Goal: Task Accomplishment & Management: Use online tool/utility

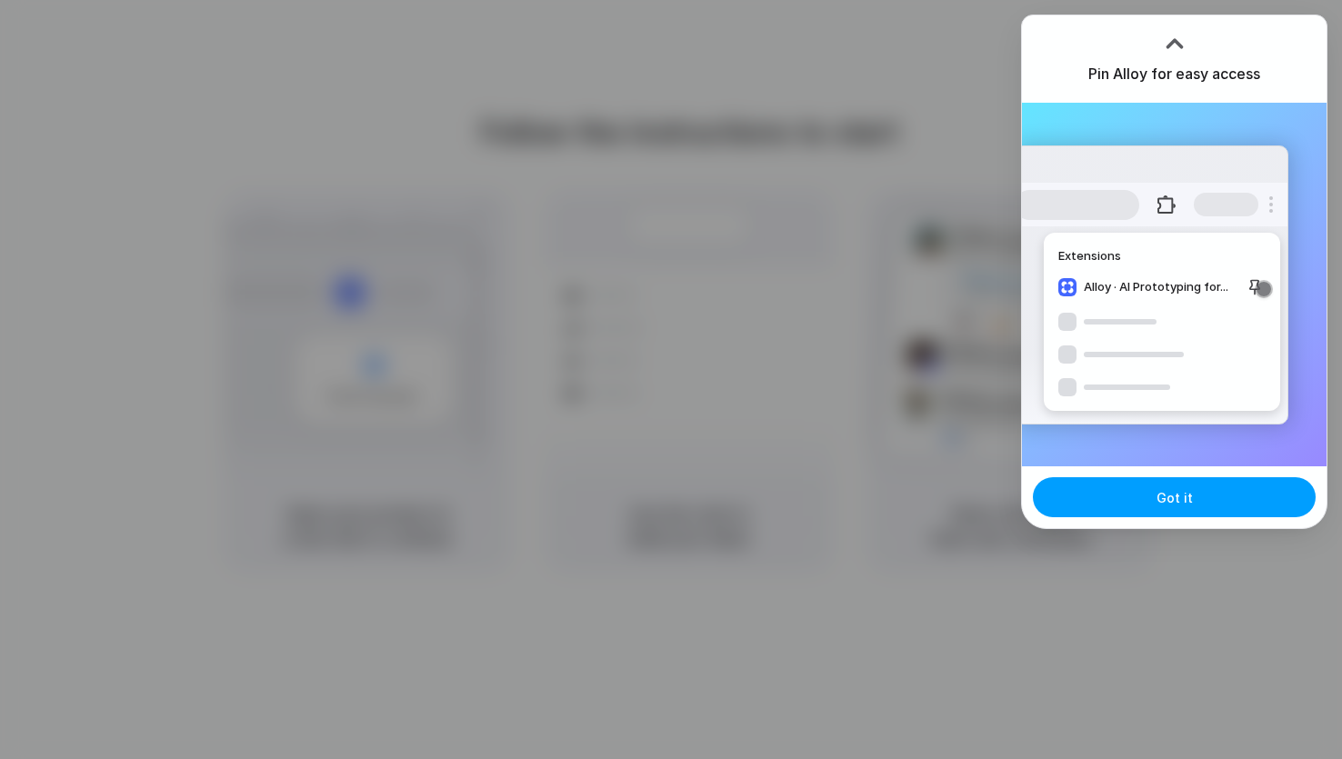
click at [1140, 502] on button "Got it" at bounding box center [1174, 497] width 283 height 40
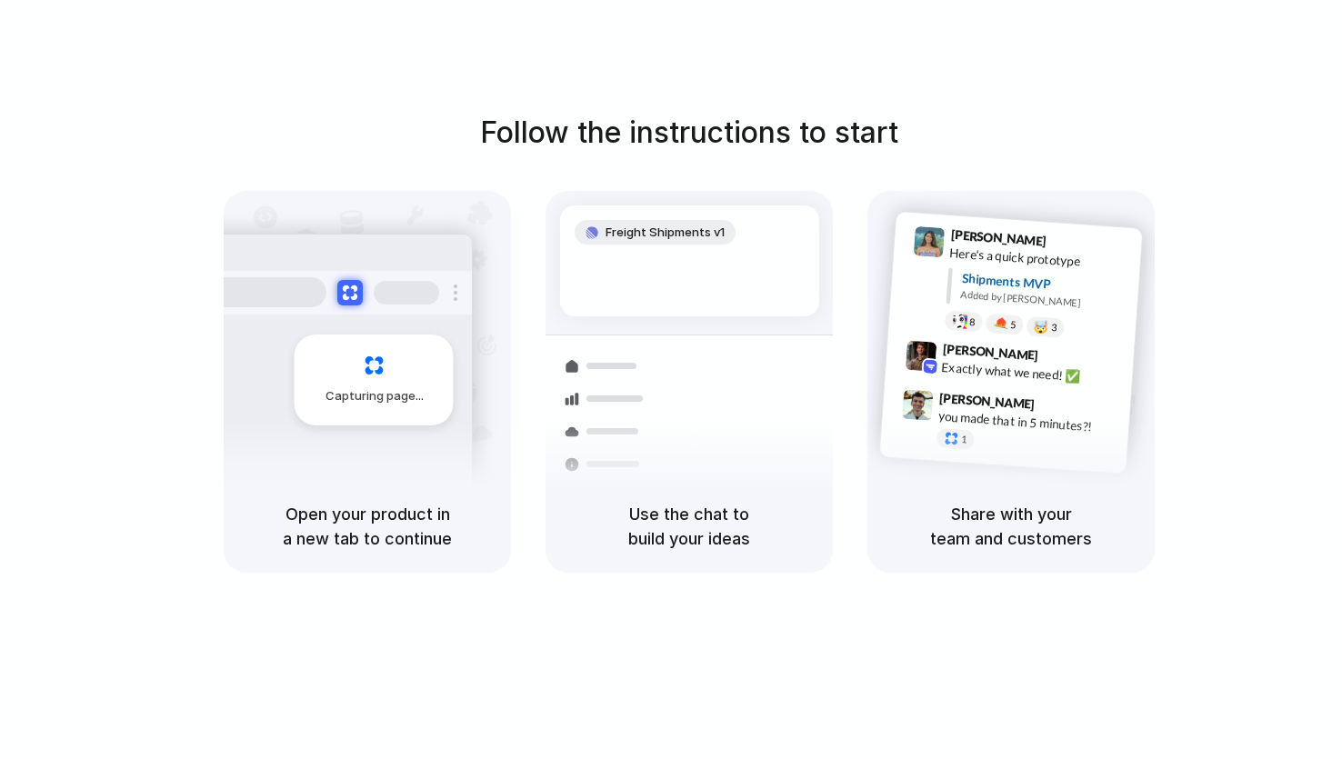
click at [1236, 396] on div "Follow the instructions to start Capturing page Open your product in a new tab …" at bounding box center [689, 342] width 1342 height 462
click at [752, 489] on div "Use the chat to build your ideas" at bounding box center [688, 526] width 287 height 93
click at [715, 660] on div "Follow the instructions to start Capturing page Open your product in a new tab …" at bounding box center [689, 397] width 1378 height 795
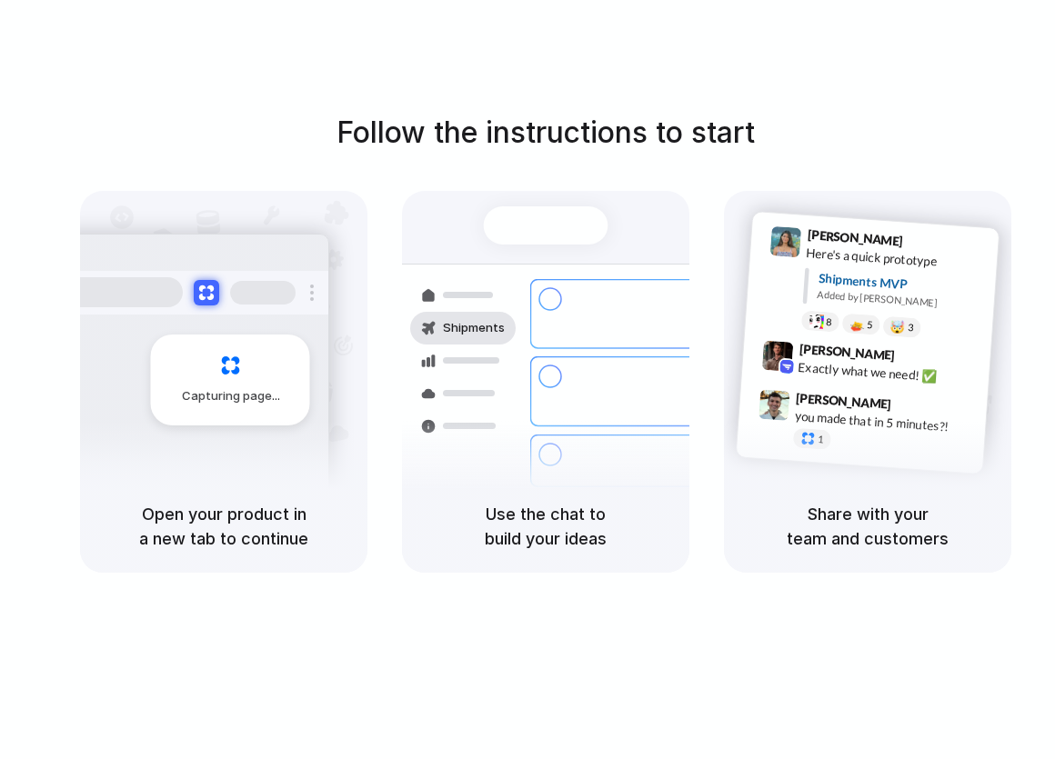
click at [235, 425] on div "Capturing page" at bounding box center [230, 380] width 159 height 91
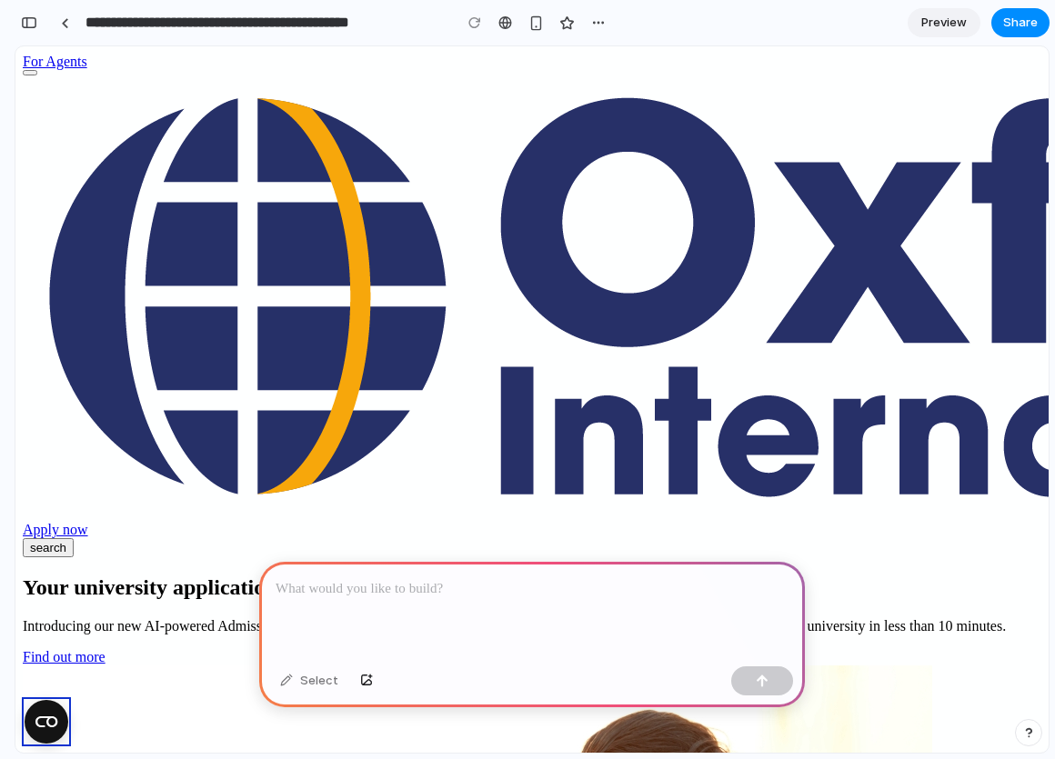
click at [37, 75] on button at bounding box center [30, 72] width 15 height 5
click at [30, 73] on span at bounding box center [30, 73] width 0 height 0
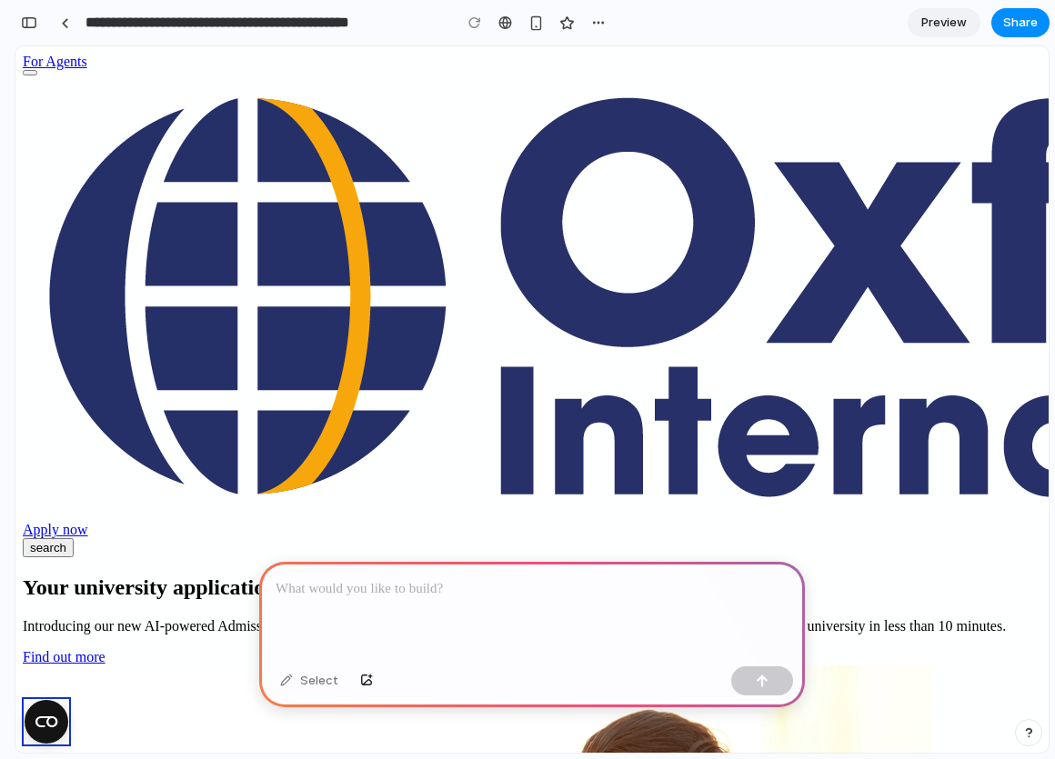
click at [37, 75] on button at bounding box center [30, 72] width 15 height 5
click at [69, 20] on link at bounding box center [64, 22] width 27 height 27
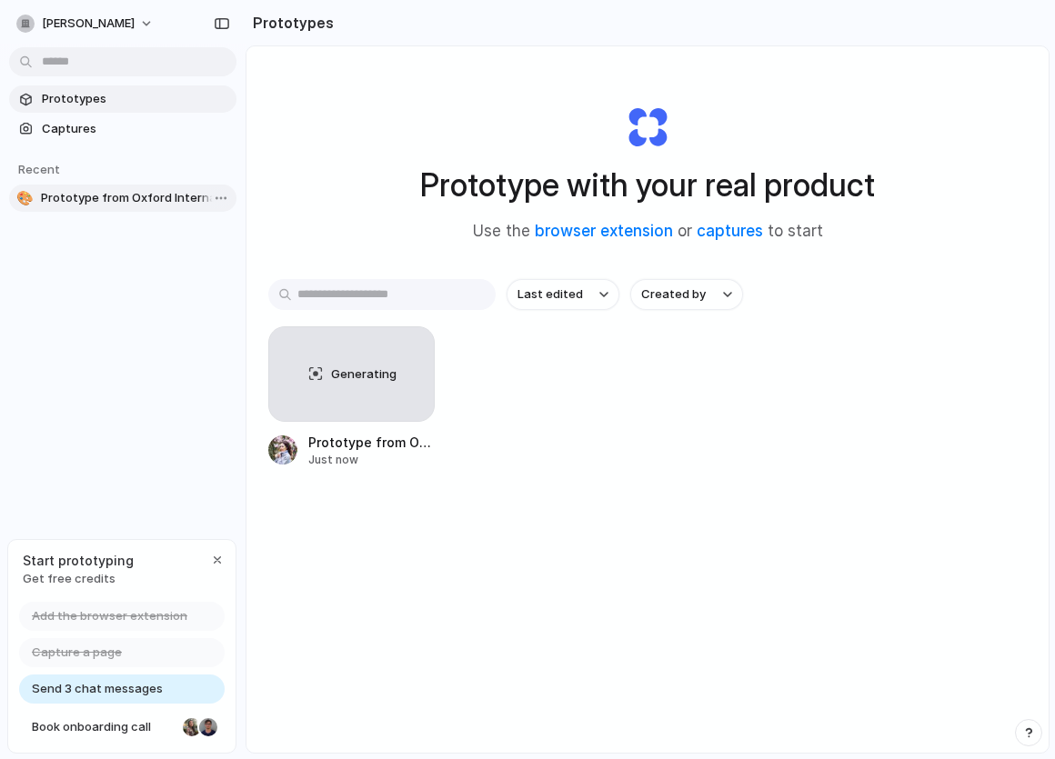
click at [148, 201] on span "Prototype from Oxford International Study Abroad" at bounding box center [135, 198] width 188 height 18
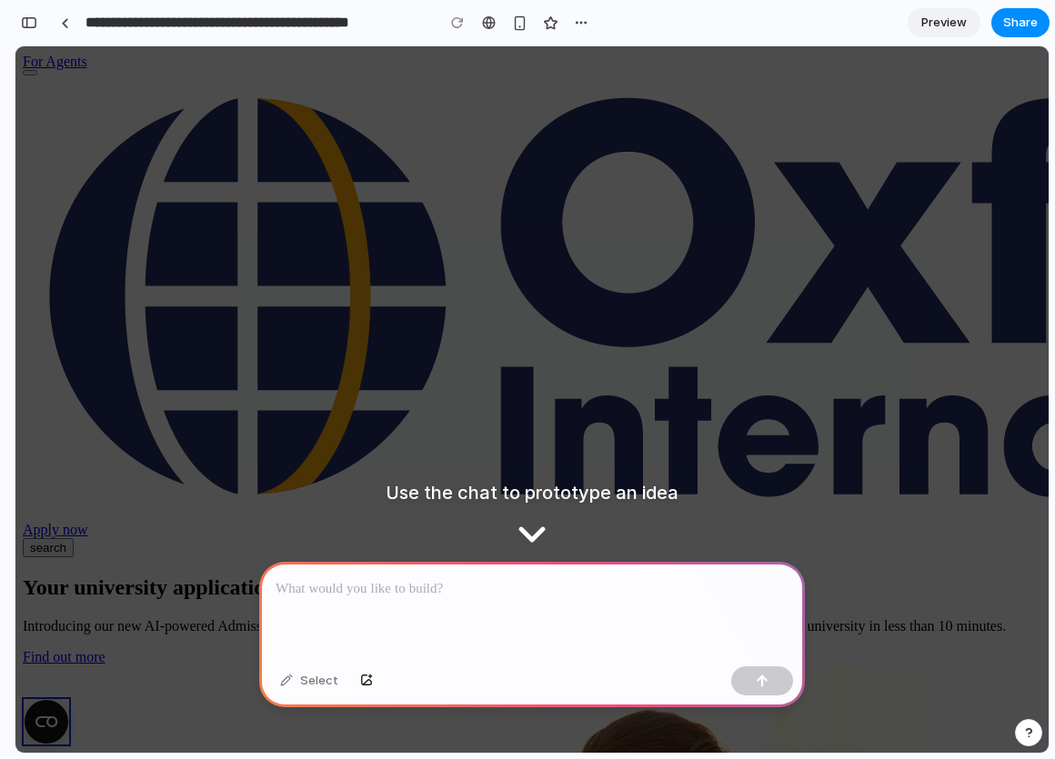
click at [313, 606] on div at bounding box center [531, 610] width 545 height 97
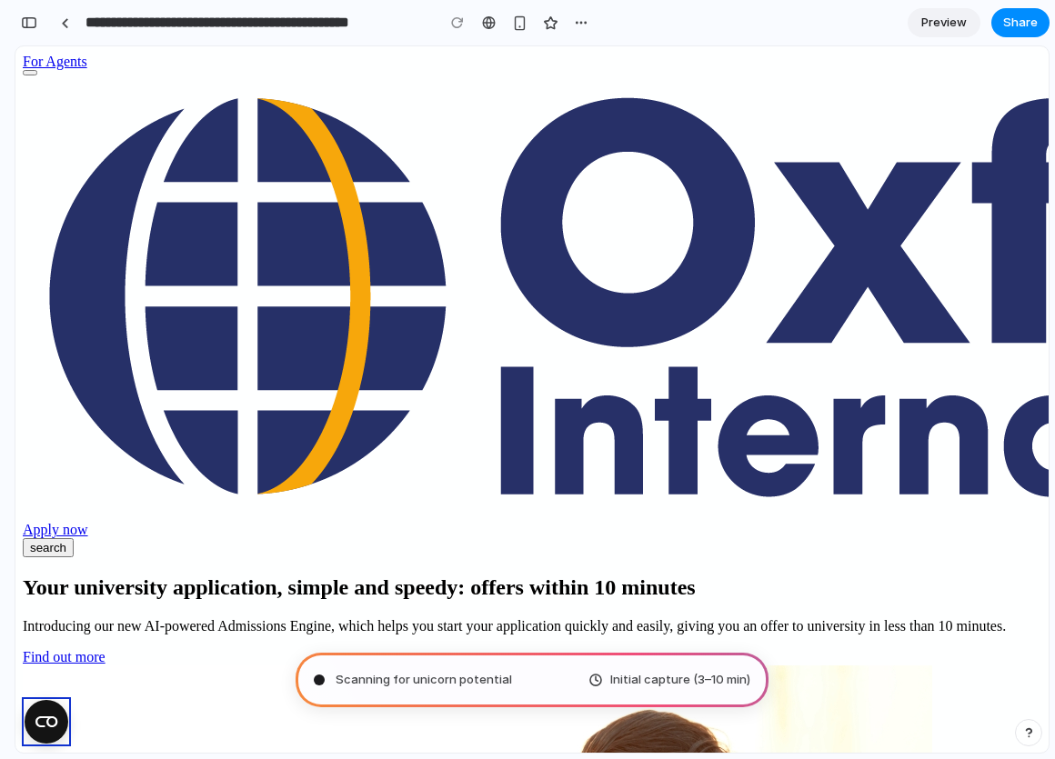
type input "**********"
